Goal: Task Accomplishment & Management: Use online tool/utility

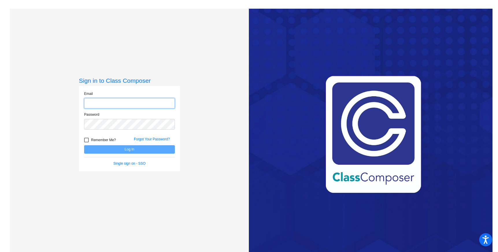
click at [122, 106] on input "email" at bounding box center [129, 103] width 91 height 11
type input "[EMAIL_ADDRESS][PERSON_NAME][DOMAIN_NAME]"
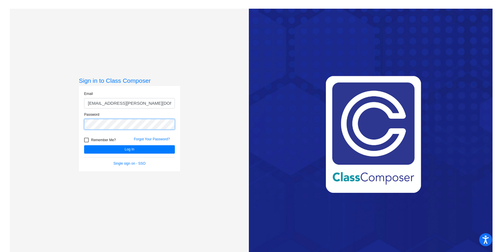
click at [84, 145] on button "Log In" at bounding box center [129, 149] width 91 height 8
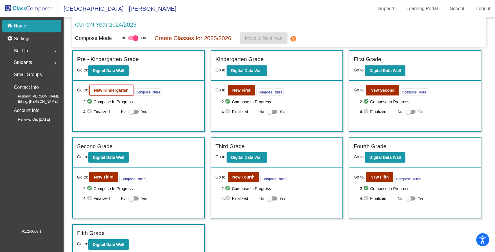
click at [105, 92] on b "New Kindergarten" at bounding box center [111, 90] width 35 height 5
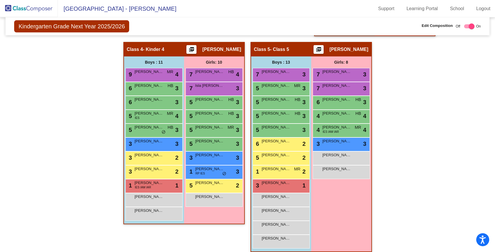
scroll to position [350, 0]
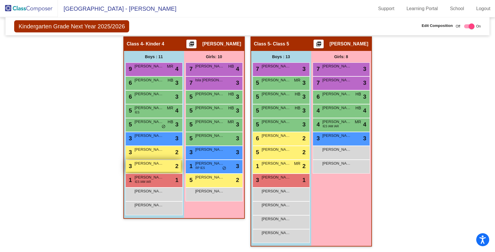
click at [155, 168] on div "3 [PERSON_NAME] lock do_not_disturb_alt 2" at bounding box center [153, 166] width 55 height 12
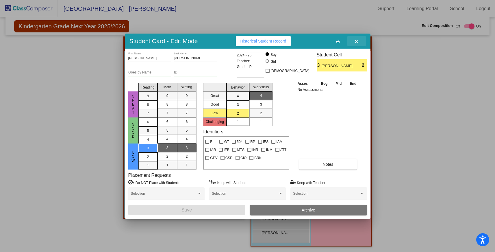
click at [357, 43] on button "button" at bounding box center [357, 41] width 19 height 10
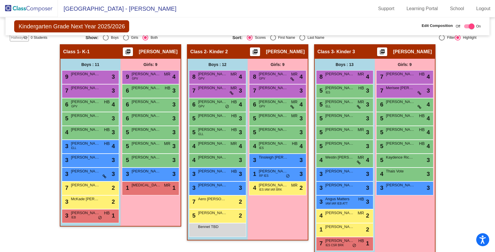
scroll to position [126, 0]
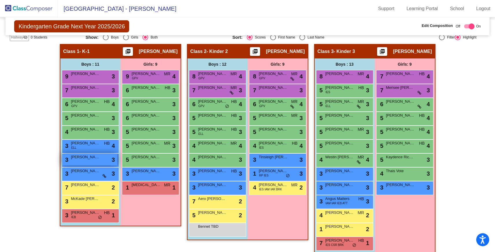
click at [97, 160] on div "3 [PERSON_NAME] lock do_not_disturb_alt 3" at bounding box center [89, 160] width 55 height 12
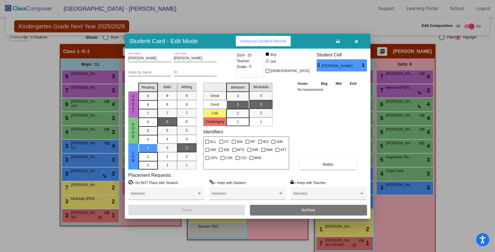
click at [358, 42] on icon "button" at bounding box center [356, 41] width 3 height 4
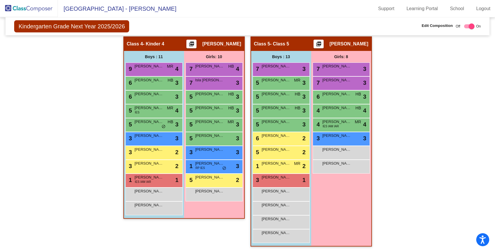
scroll to position [0, 0]
